Goal: Check status: Check status

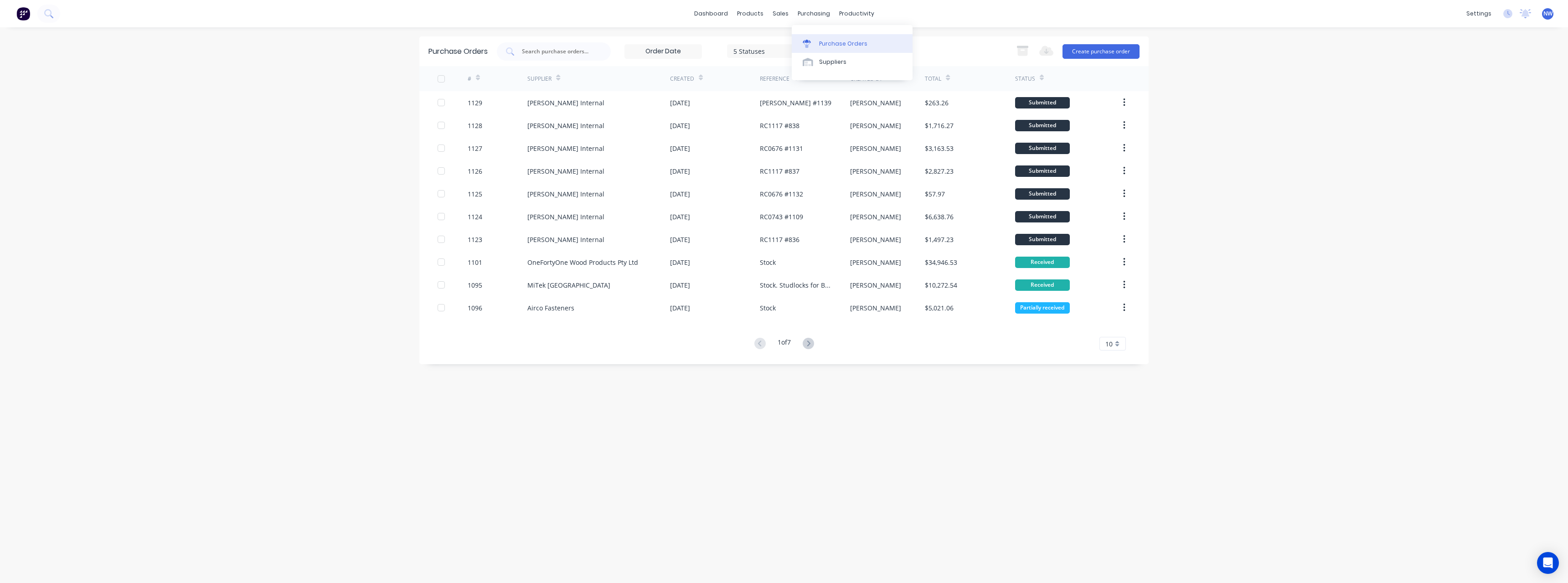
click at [831, 47] on div "Purchase Orders" at bounding box center [843, 43] width 48 height 8
click at [560, 51] on input "text" at bounding box center [559, 51] width 75 height 9
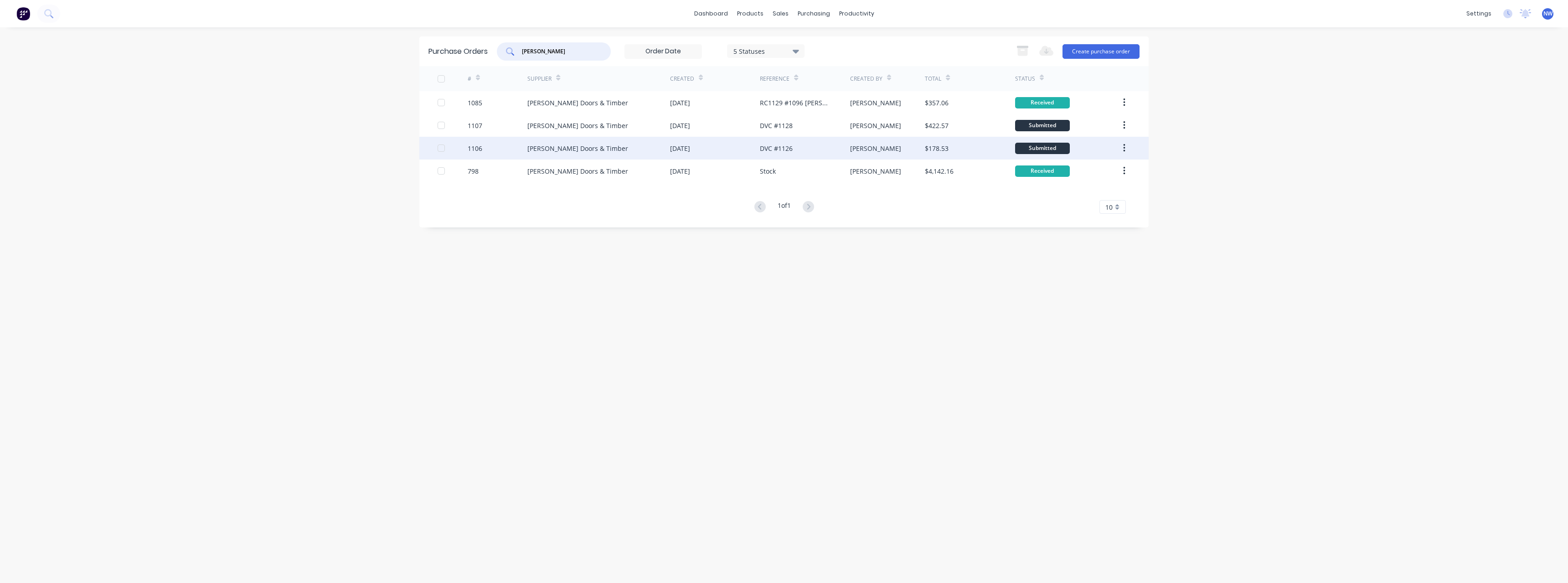
type input "[PERSON_NAME]"
click at [586, 144] on div "[PERSON_NAME] Doors & Timber" at bounding box center [577, 148] width 100 height 10
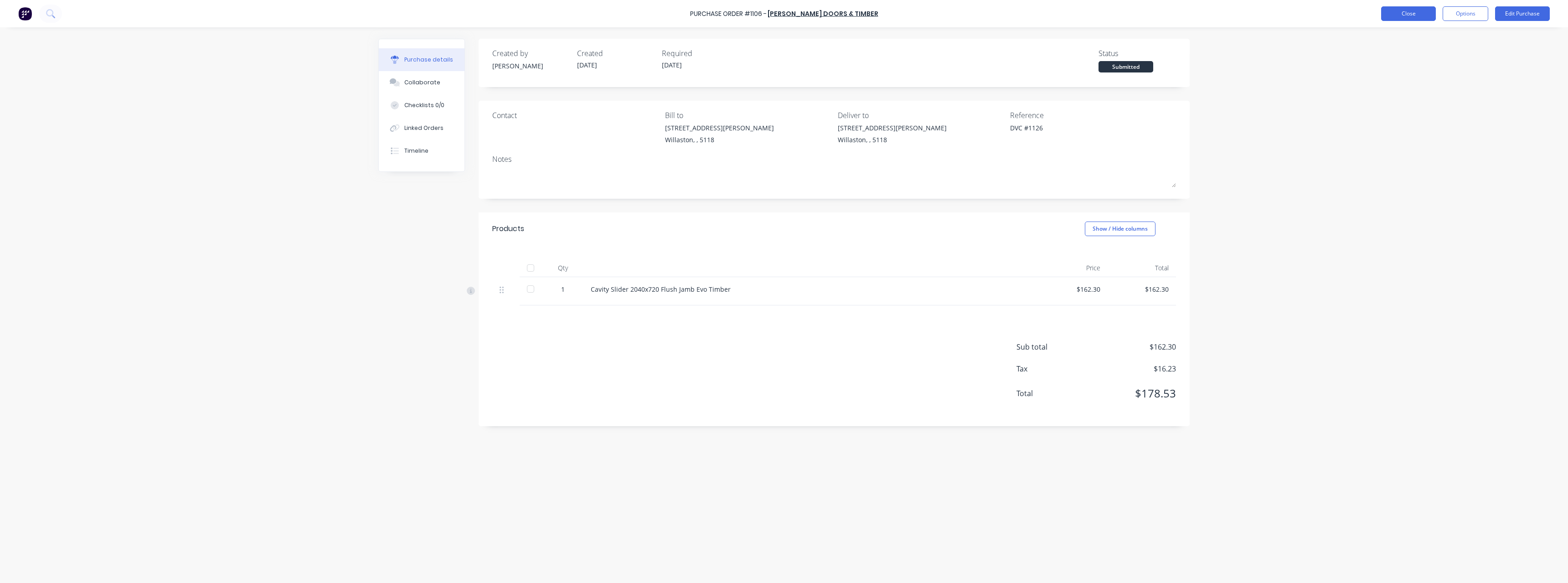
click at [1404, 10] on button "Close" at bounding box center [1409, 13] width 55 height 15
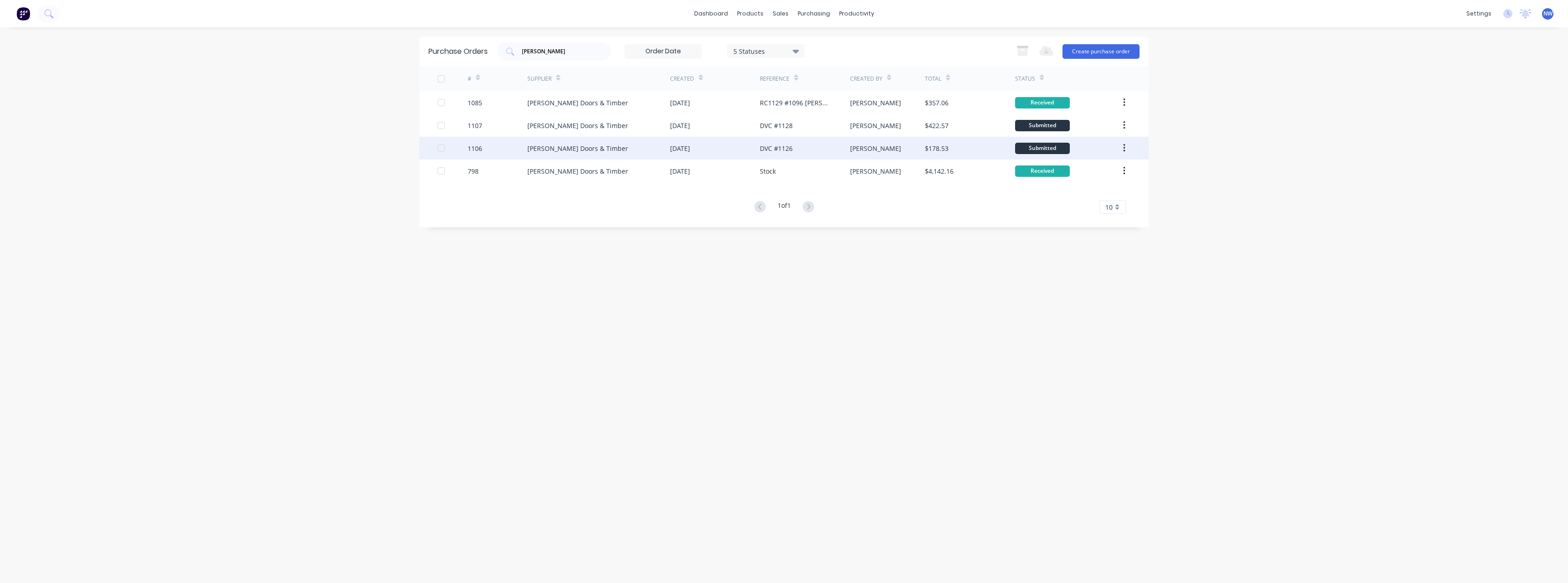
click at [601, 147] on div "[PERSON_NAME] Doors & Timber" at bounding box center [598, 148] width 142 height 23
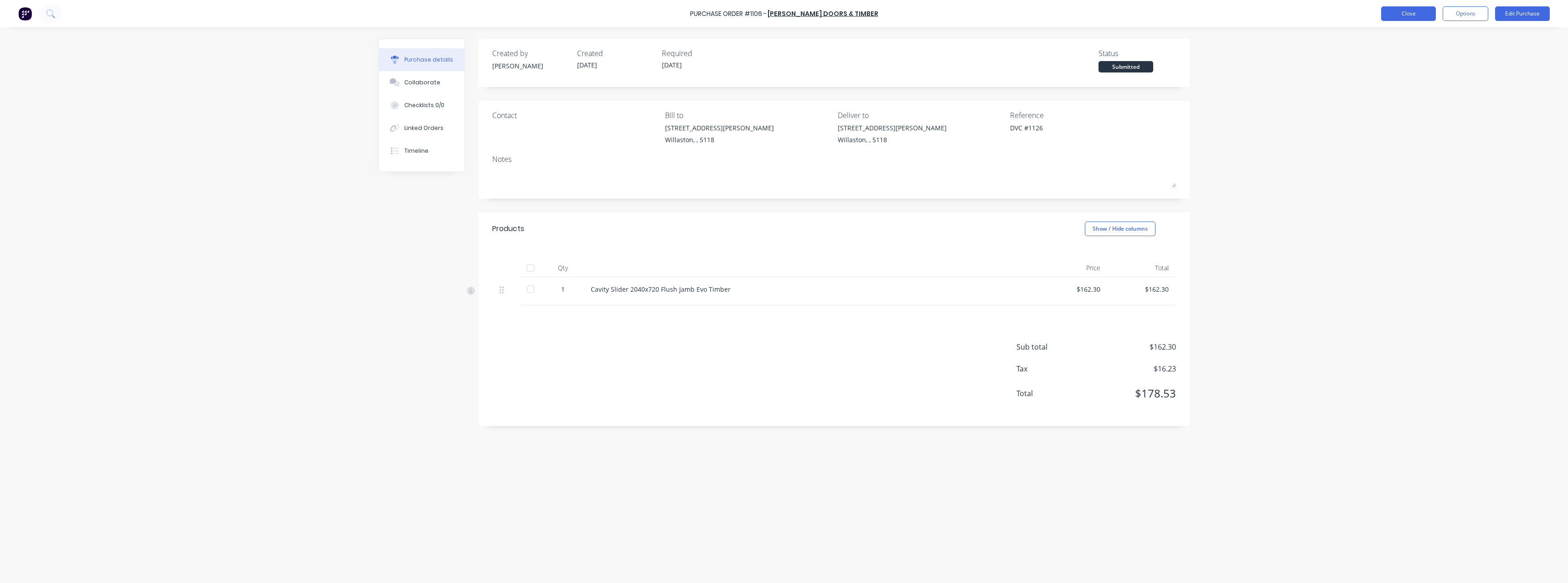
click at [1416, 15] on button "Close" at bounding box center [1409, 13] width 55 height 15
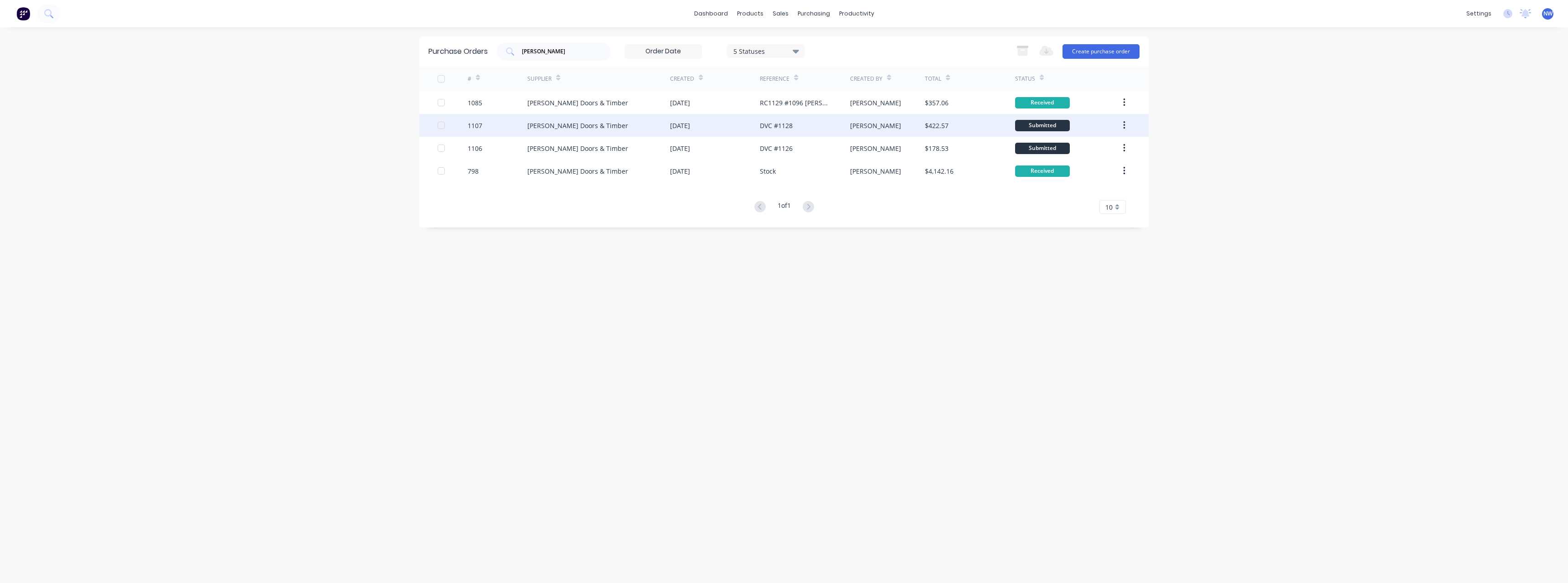
click at [623, 128] on div "[PERSON_NAME] Doors & Timber" at bounding box center [598, 125] width 142 height 23
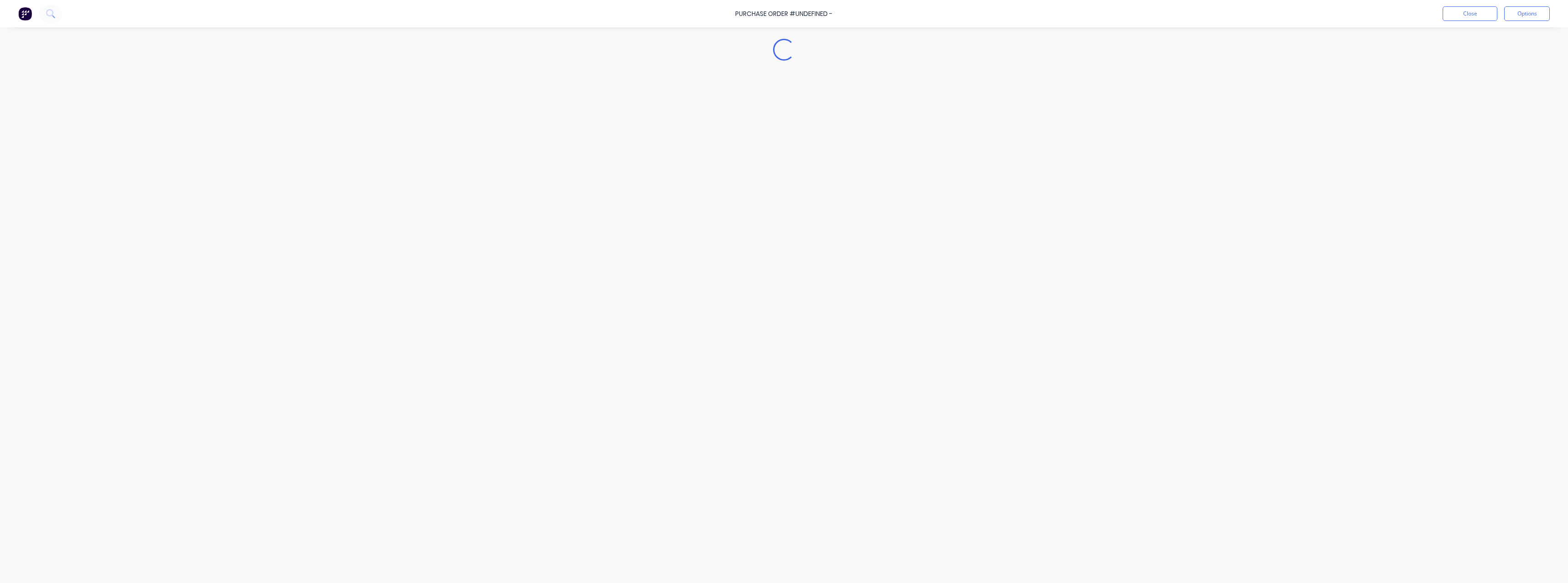
type textarea "x"
click at [1400, 17] on button "Close" at bounding box center [1409, 13] width 55 height 15
